Goal: Information Seeking & Learning: Understand process/instructions

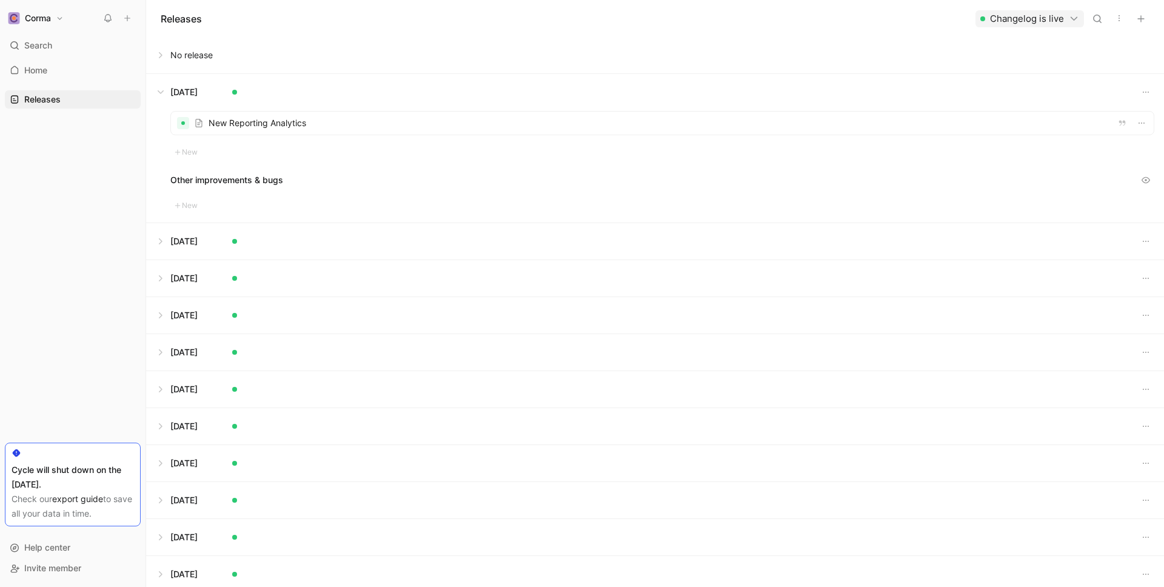
click at [165, 90] on button at bounding box center [655, 92] width 1017 height 36
click at [166, 241] on button at bounding box center [655, 240] width 1017 height 36
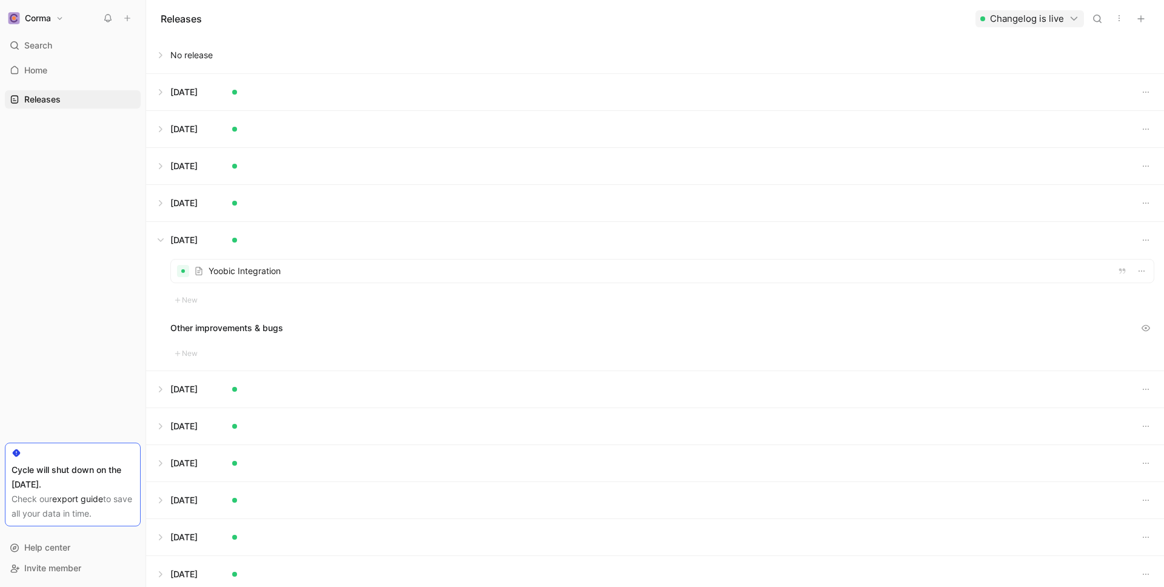
click at [168, 241] on button at bounding box center [655, 240] width 1017 height 36
click at [159, 198] on button at bounding box center [655, 203] width 1017 height 36
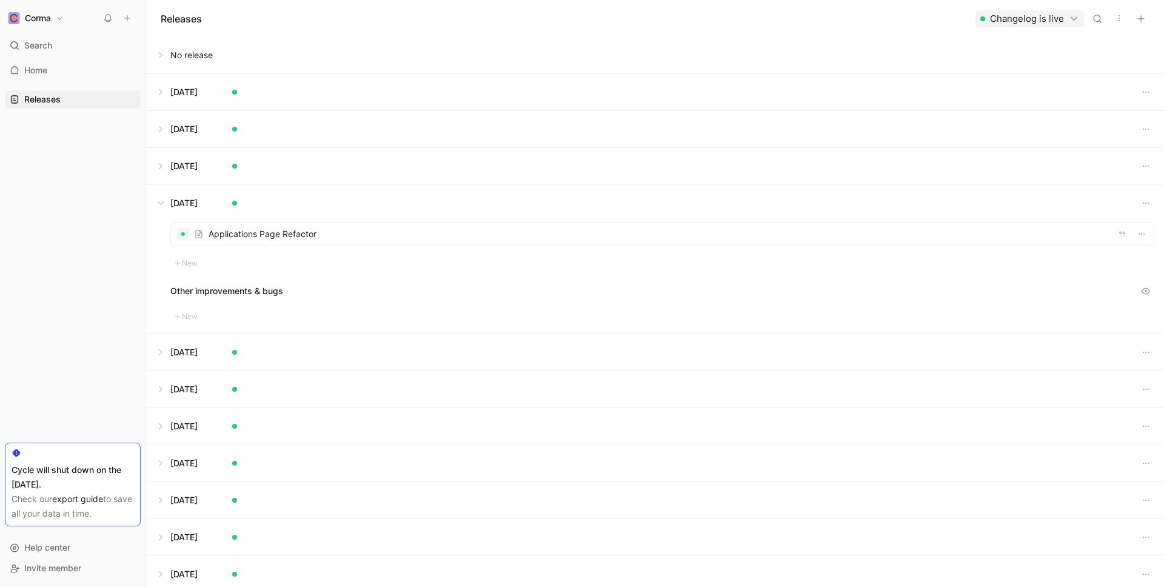
click at [160, 203] on button at bounding box center [655, 203] width 1017 height 36
click at [175, 283] on button at bounding box center [655, 277] width 1017 height 36
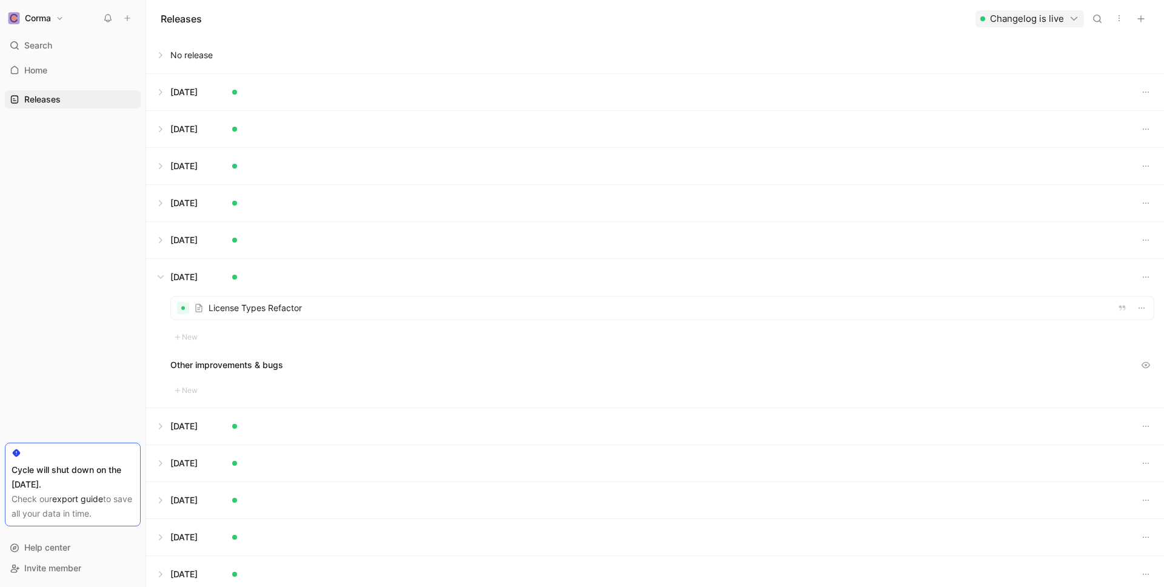
click at [246, 306] on div at bounding box center [662, 308] width 983 height 23
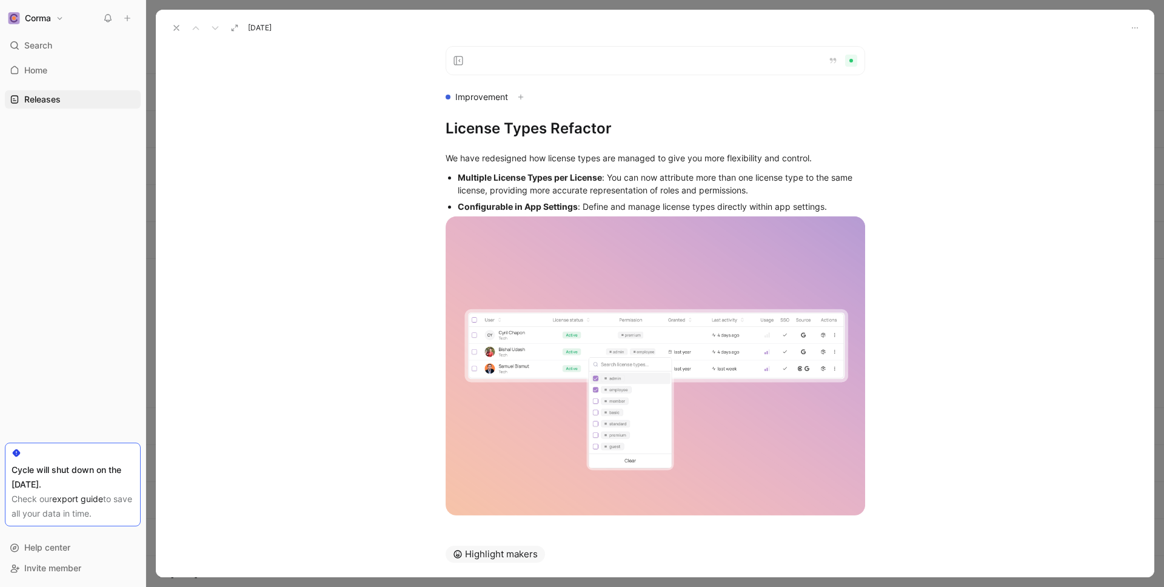
click at [832, 209] on div "Configurable in App Settings : Define and manage license types directly within …" at bounding box center [661, 206] width 407 height 13
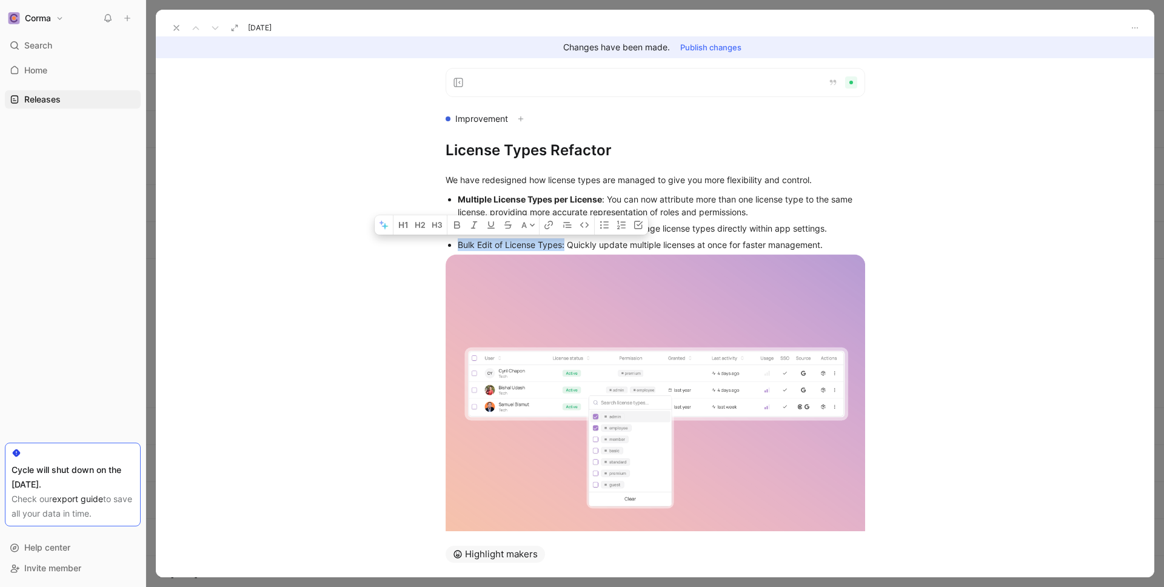
drag, startPoint x: 457, startPoint y: 247, endPoint x: 565, endPoint y: 247, distance: 107.9
click at [565, 247] on div "Bulk Edit of License Types: Quickly update multiple licenses at once for faster…" at bounding box center [661, 244] width 407 height 13
click at [839, 249] on div "Bulk Edit of License Types: Quickly update multiple licenses at once for faster…" at bounding box center [661, 244] width 407 height 13
click at [623, 148] on h1 "License Types Refactor" at bounding box center [656, 150] width 420 height 19
click at [574, 150] on h1 "License Types Refactor" at bounding box center [656, 150] width 420 height 19
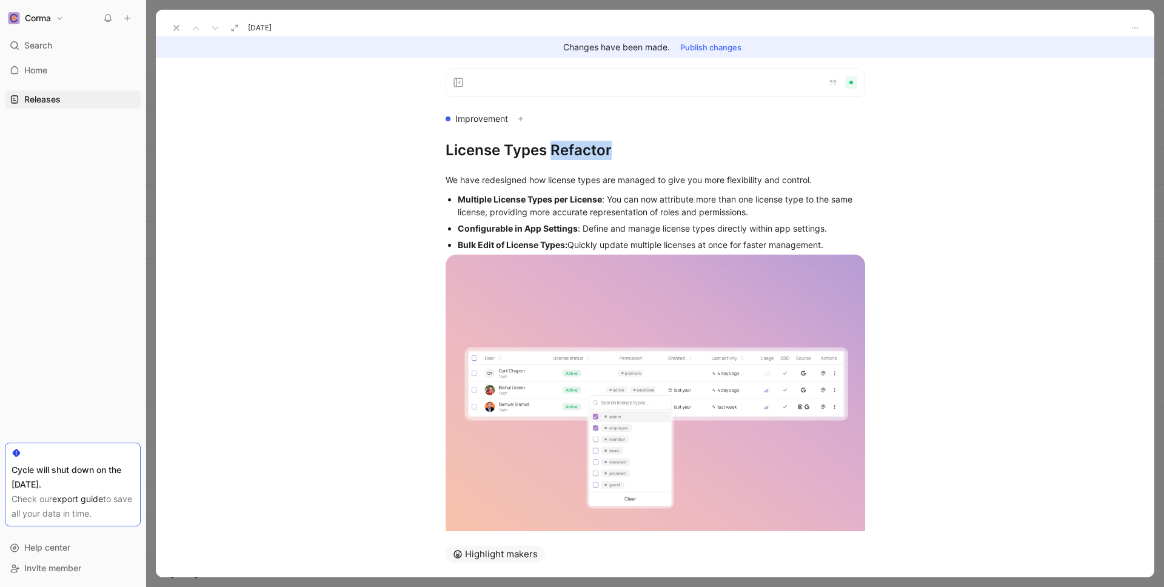
click at [574, 150] on h1 "License Types Refactor" at bounding box center [656, 150] width 420 height 19
click at [833, 244] on div "Bulk Edit of License Types: Quickly update multiple licenses at once for faster…" at bounding box center [661, 244] width 407 height 13
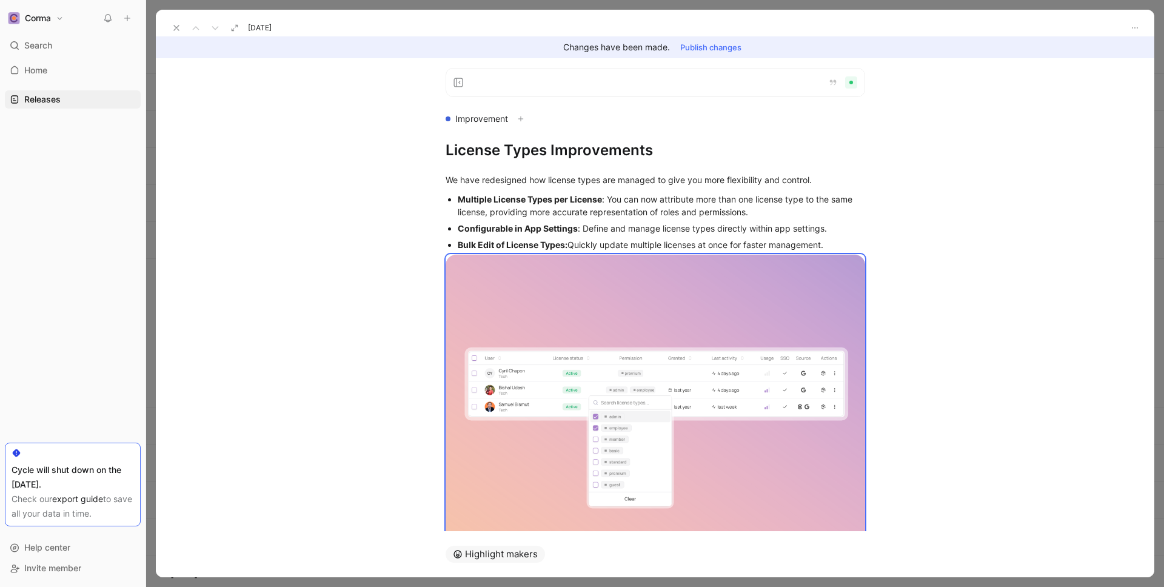
click at [833, 244] on div "Bulk Edit of License Types: Quickly update multiple licenses at once for faster…" at bounding box center [661, 244] width 407 height 13
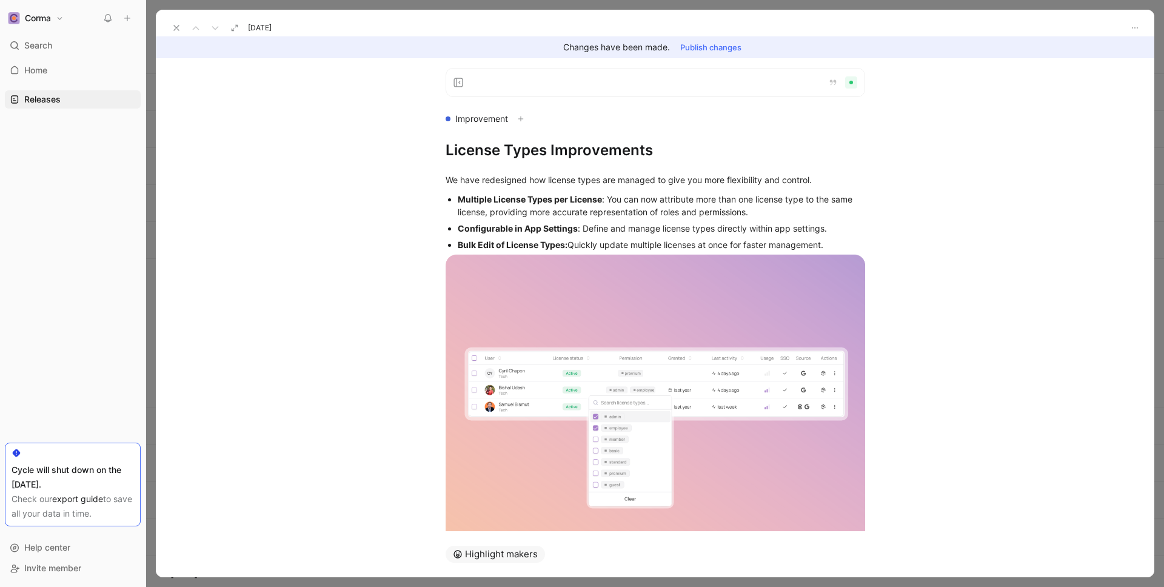
click at [833, 244] on div "Bulk Edit of License Types: Quickly update multiple licenses at once for faster…" at bounding box center [661, 244] width 407 height 13
click at [829, 243] on div "Bulk Edit of License Types: Quickly update multiple licenses at once for faster…" at bounding box center [661, 244] width 407 height 13
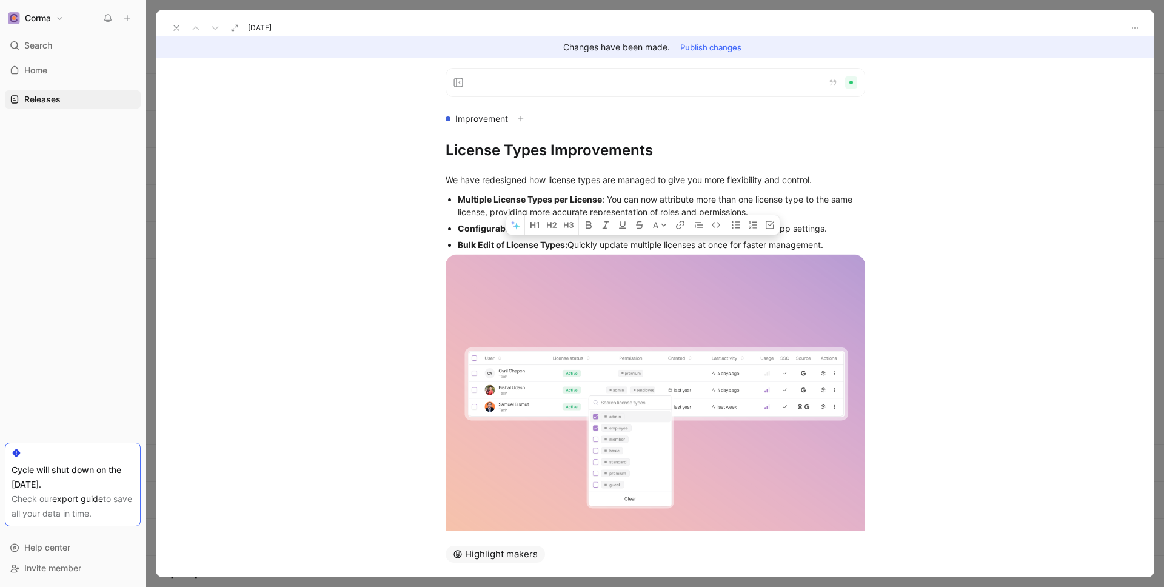
drag, startPoint x: 831, startPoint y: 244, endPoint x: 438, endPoint y: 244, distance: 392.3
click at [438, 244] on ul "Multiple License Types per License : You can now attribute more than one licens…" at bounding box center [656, 222] width 466 height 62
copy div "Bulk Edit of License Types: Quickly update multiple licenses at once for faster…"
click at [840, 245] on div "Bulk Edit of License Types: Quickly update multiple licenses at once for faster…" at bounding box center [661, 244] width 407 height 13
click at [703, 51] on button "Publish changes" at bounding box center [711, 47] width 72 height 17
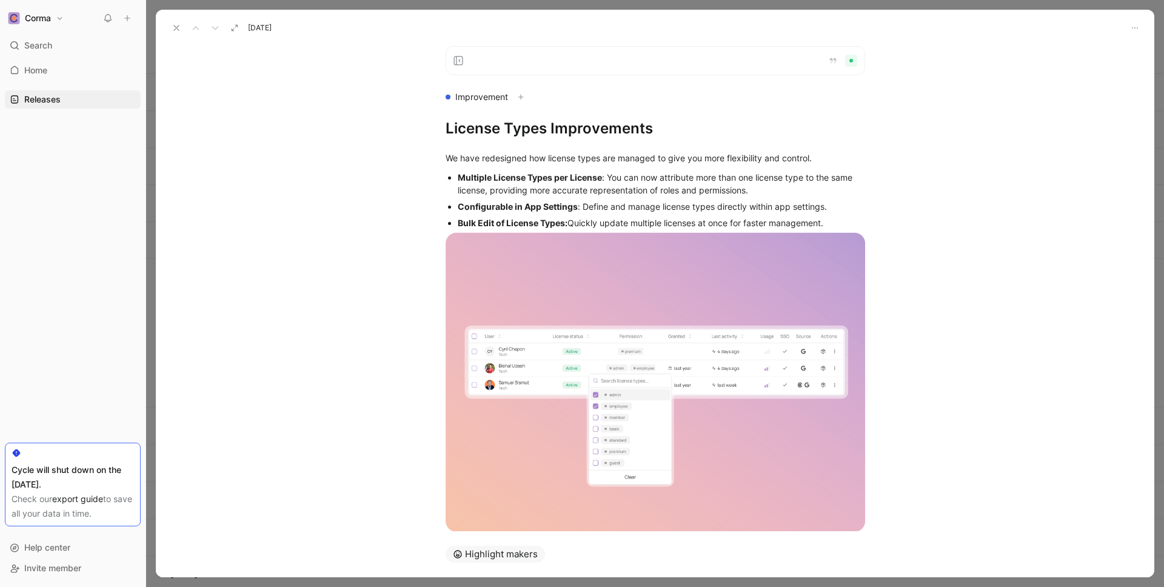
click at [178, 29] on icon at bounding box center [177, 28] width 10 height 10
